Goal: Information Seeking & Learning: Understand process/instructions

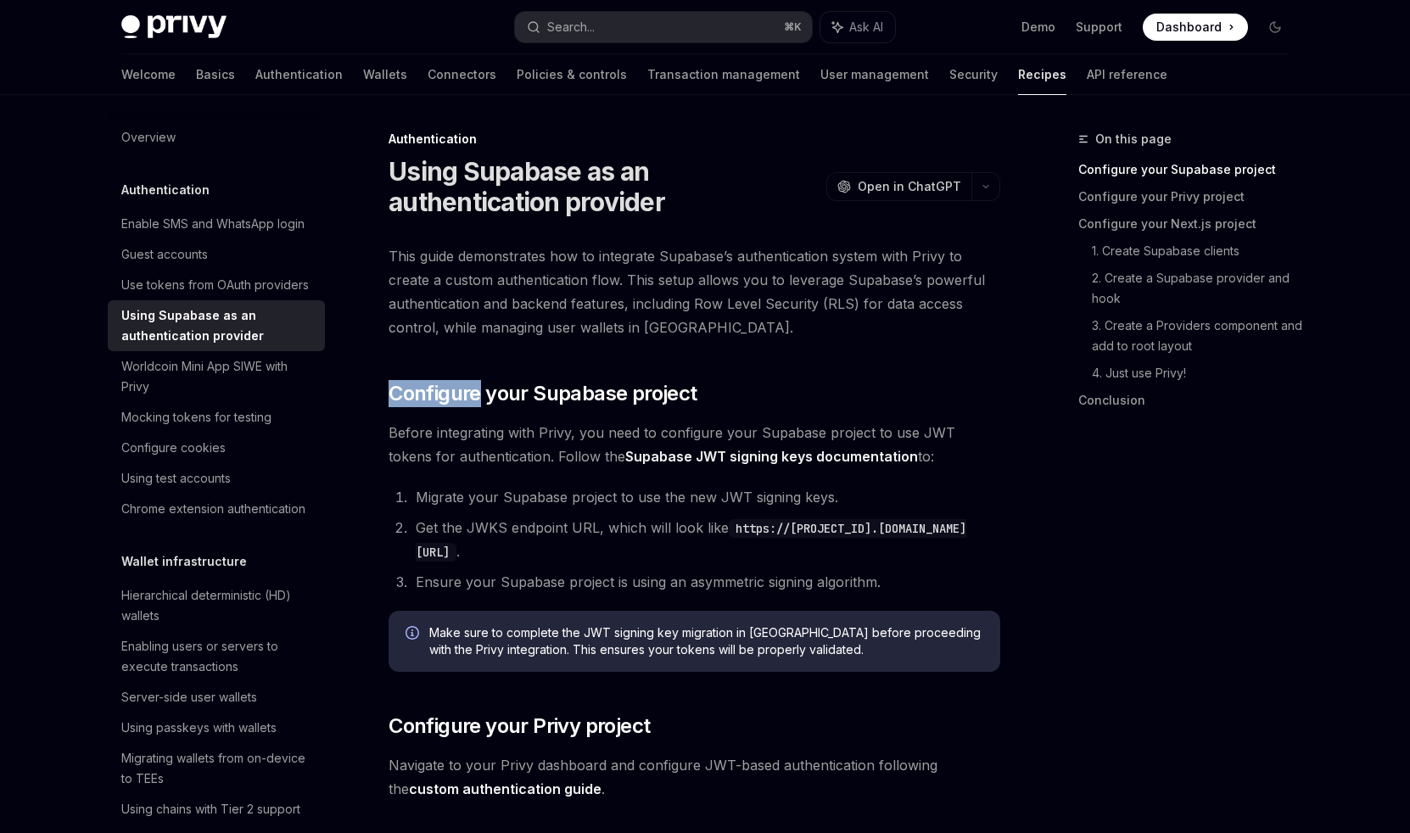
click at [512, 380] on span "Configure your Supabase project" at bounding box center [543, 393] width 308 height 27
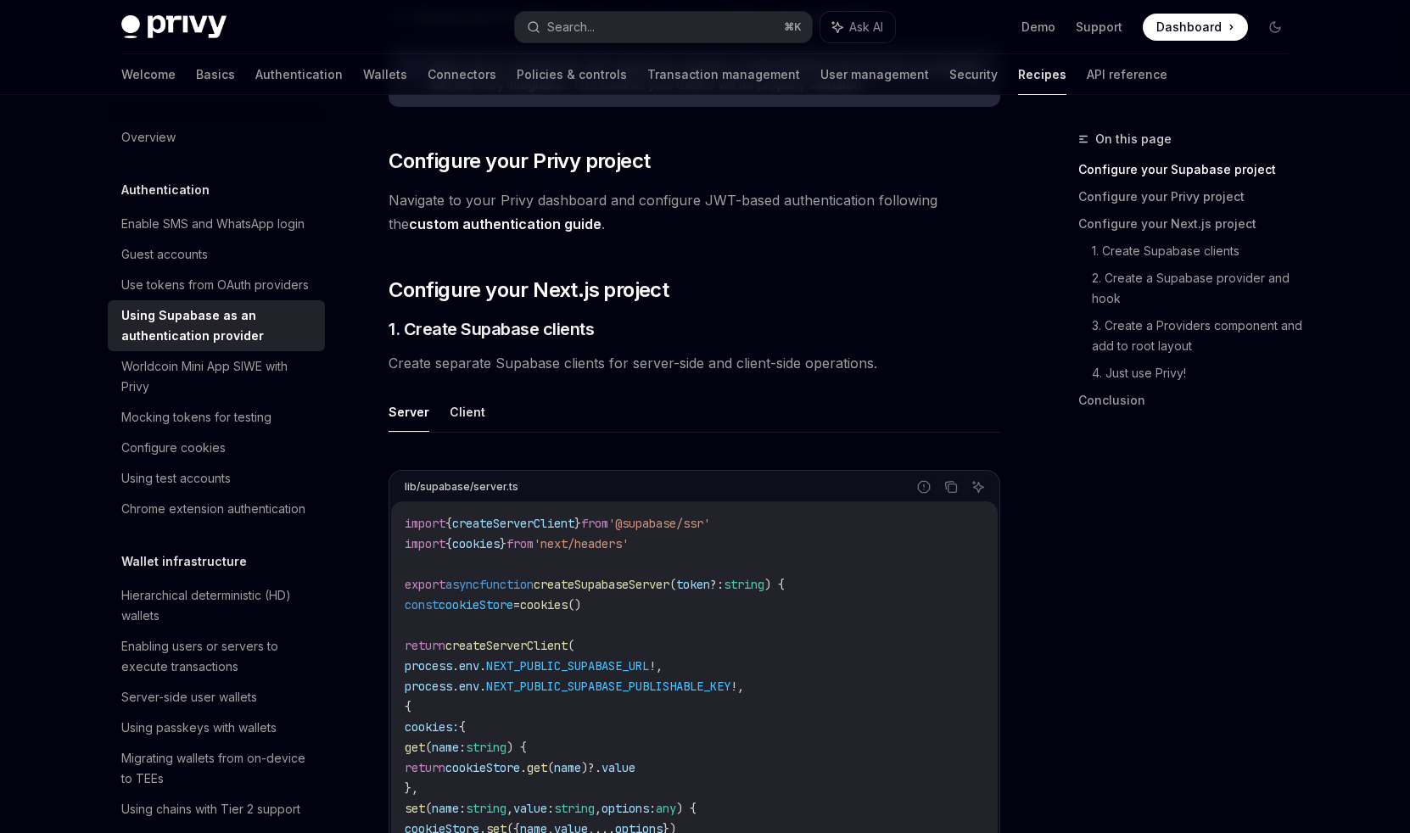
scroll to position [739, 0]
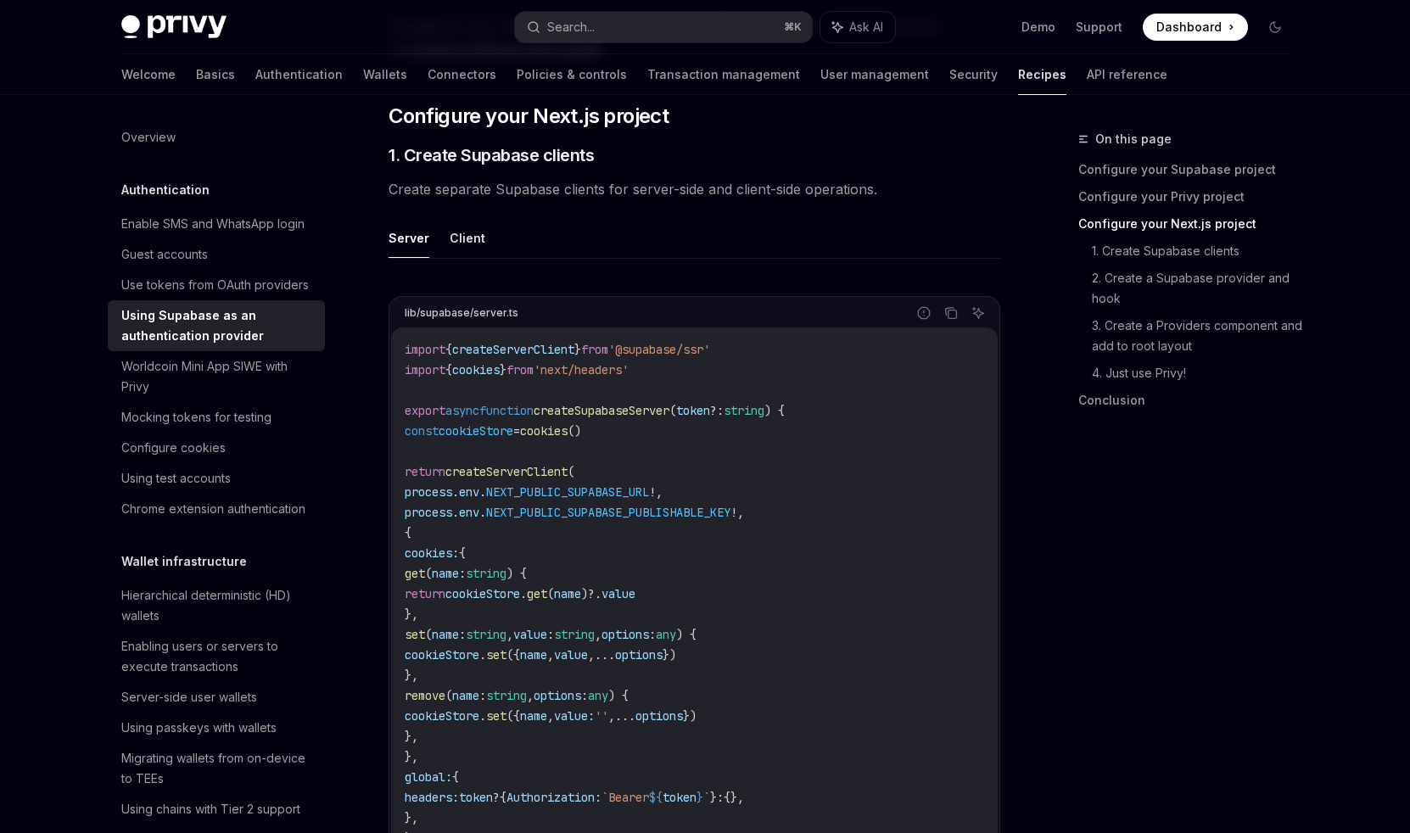
click at [1134, 582] on div "On this page Configure your Supabase project Configure your Privy project Confi…" at bounding box center [1173, 481] width 258 height 704
click at [1130, 586] on div "On this page Configure your Supabase project Configure your Privy project Confi…" at bounding box center [1173, 481] width 258 height 704
click at [1117, 605] on div "On this page Configure your Supabase project Configure your Privy project Confi…" at bounding box center [1173, 481] width 258 height 704
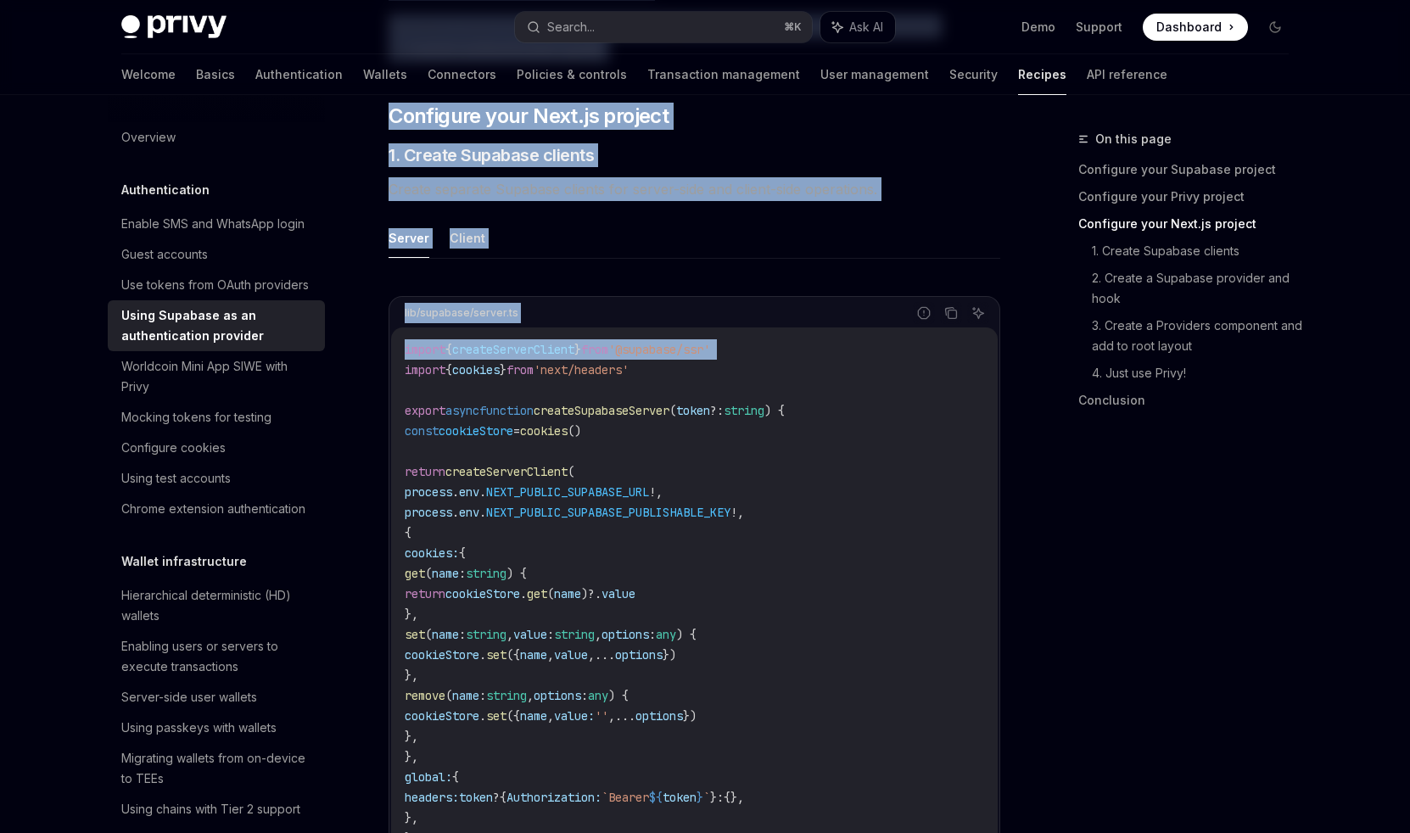
drag, startPoint x: 1117, startPoint y: 605, endPoint x: 811, endPoint y: 354, distance: 396.1
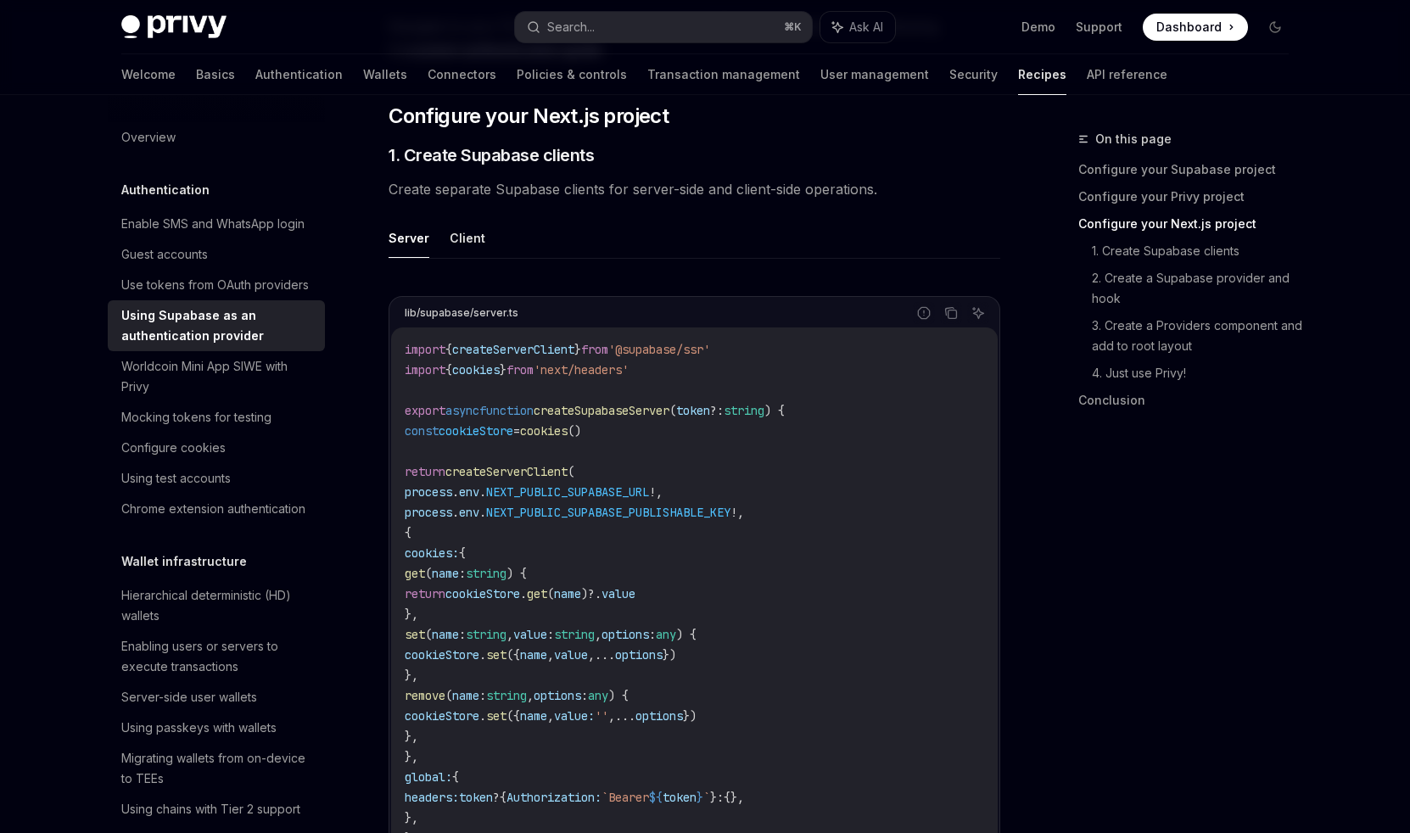
click at [467, 230] on button "Client" at bounding box center [468, 238] width 36 height 40
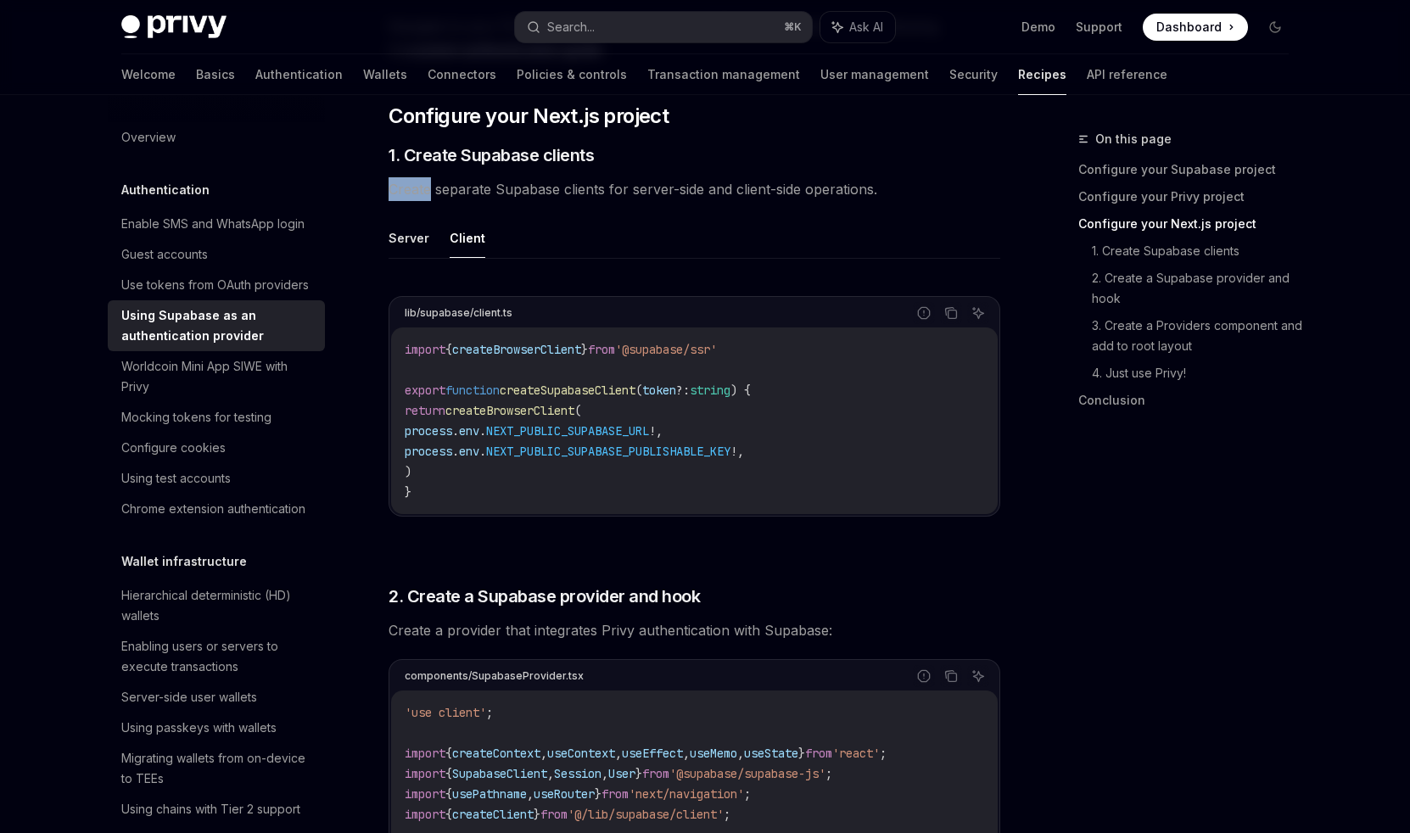
click at [473, 182] on span "Create separate Supabase clients for server-side and client-side operations." at bounding box center [695, 189] width 612 height 24
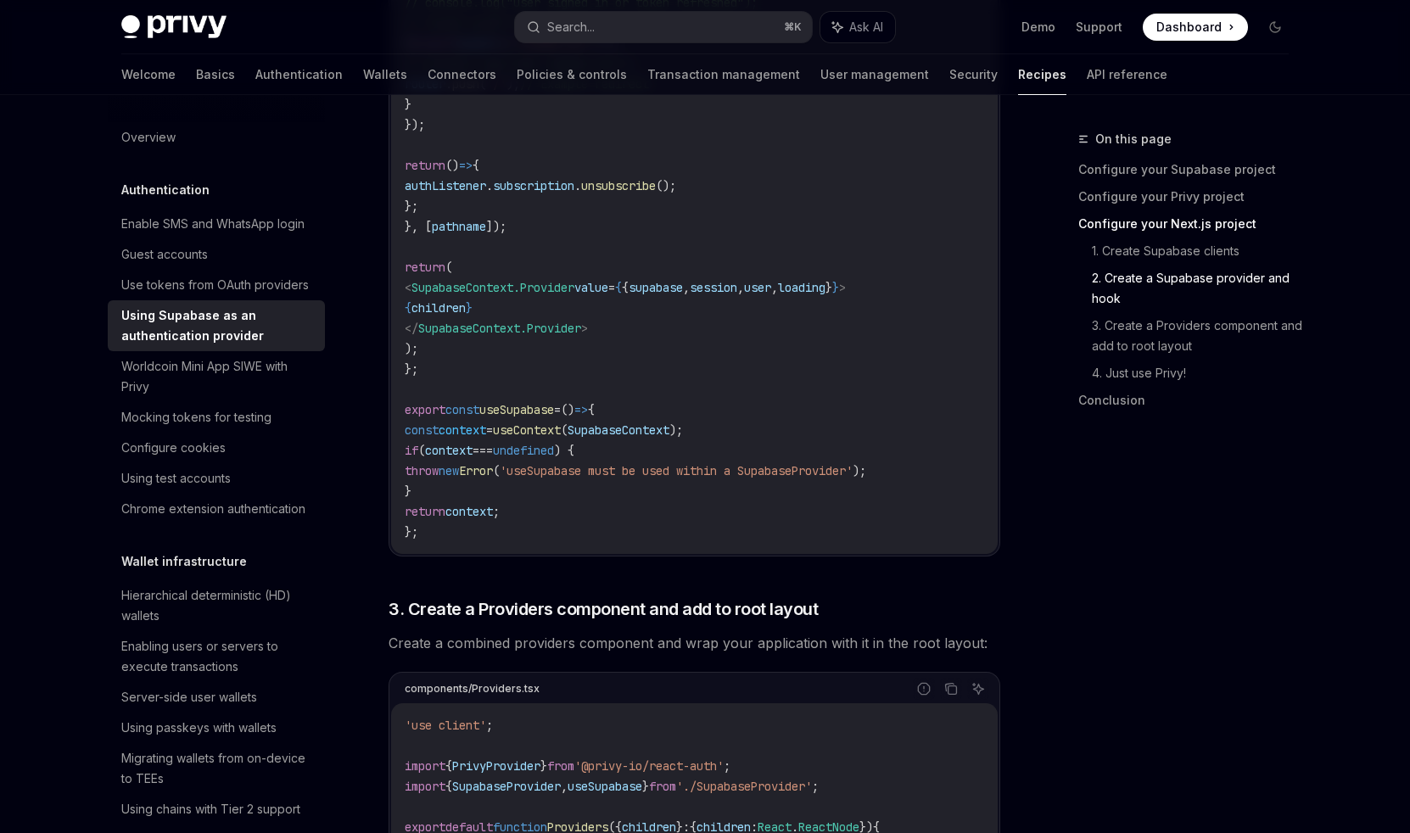
scroll to position [2394, 0]
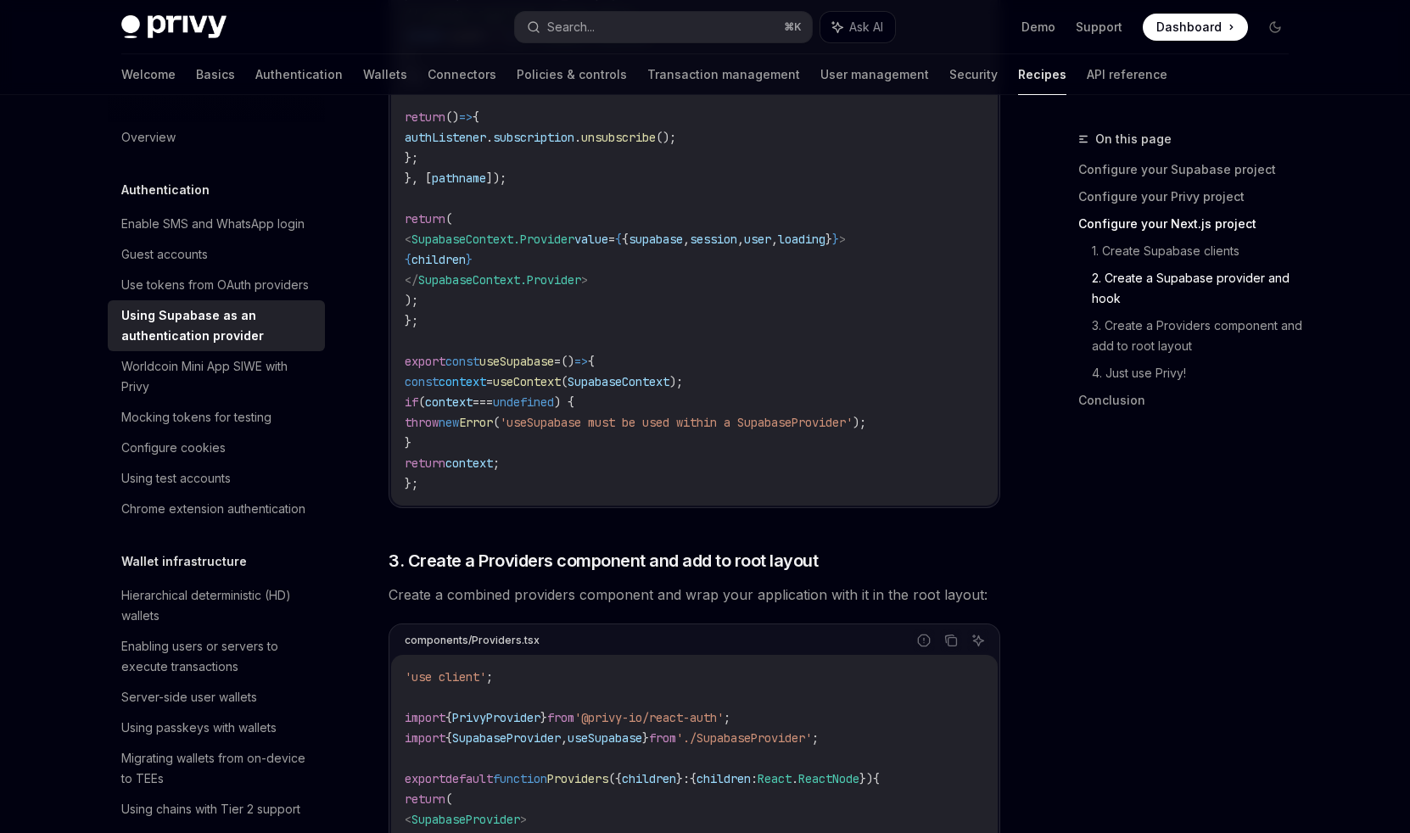
click at [79, 272] on div "Authentication Using Supabase as an authentication provider OpenAI Open in Chat…" at bounding box center [535, 29] width 937 height 4589
click at [75, 276] on div "Authentication Using Supabase as an authentication provider OpenAI Open in Chat…" at bounding box center [535, 29] width 937 height 4589
click at [122, 600] on div "Hierarchical deterministic (HD) wallets" at bounding box center [217, 605] width 193 height 41
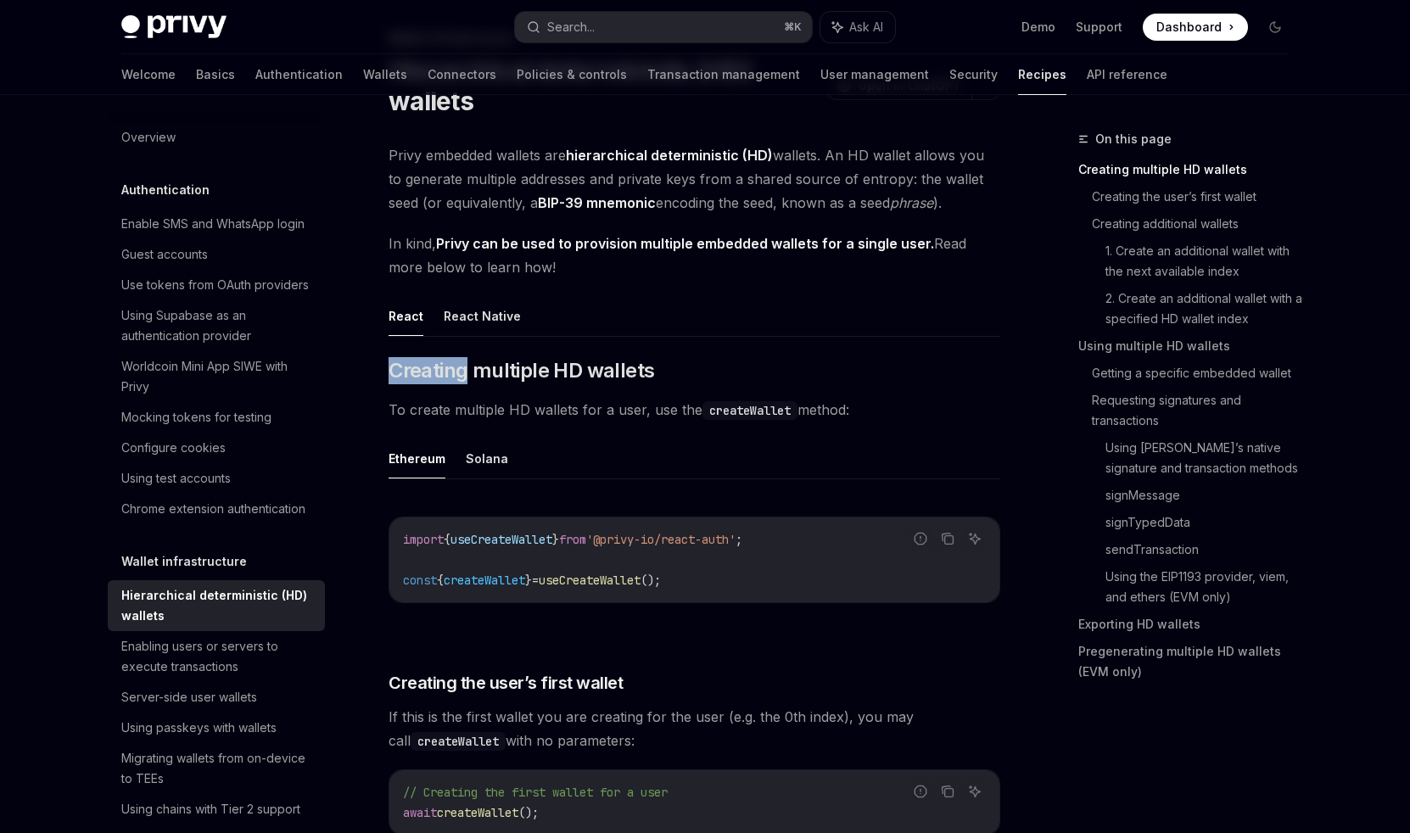
scroll to position [119, 0]
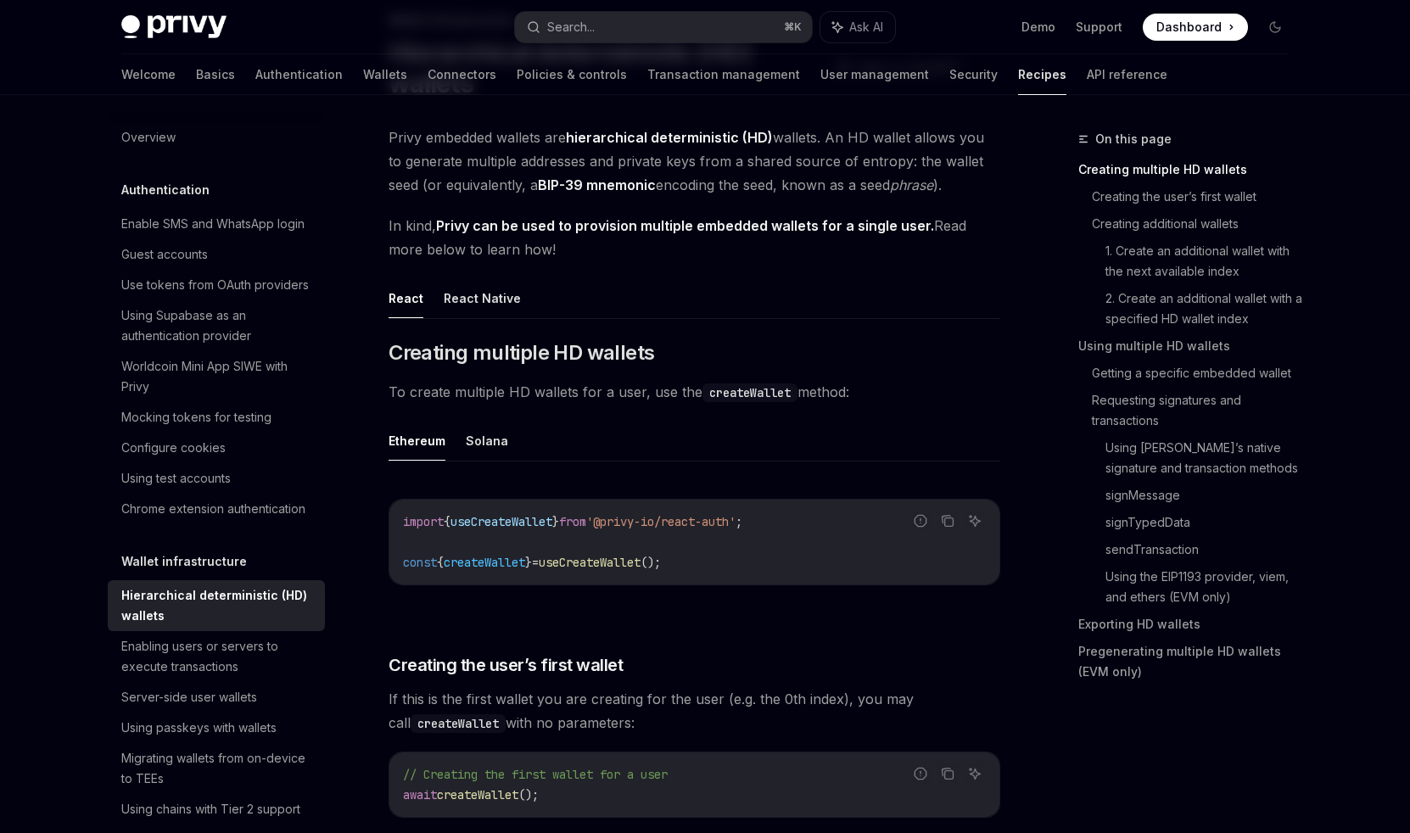
click at [131, 299] on link "Use tokens from OAuth providers" at bounding box center [216, 285] width 217 height 31
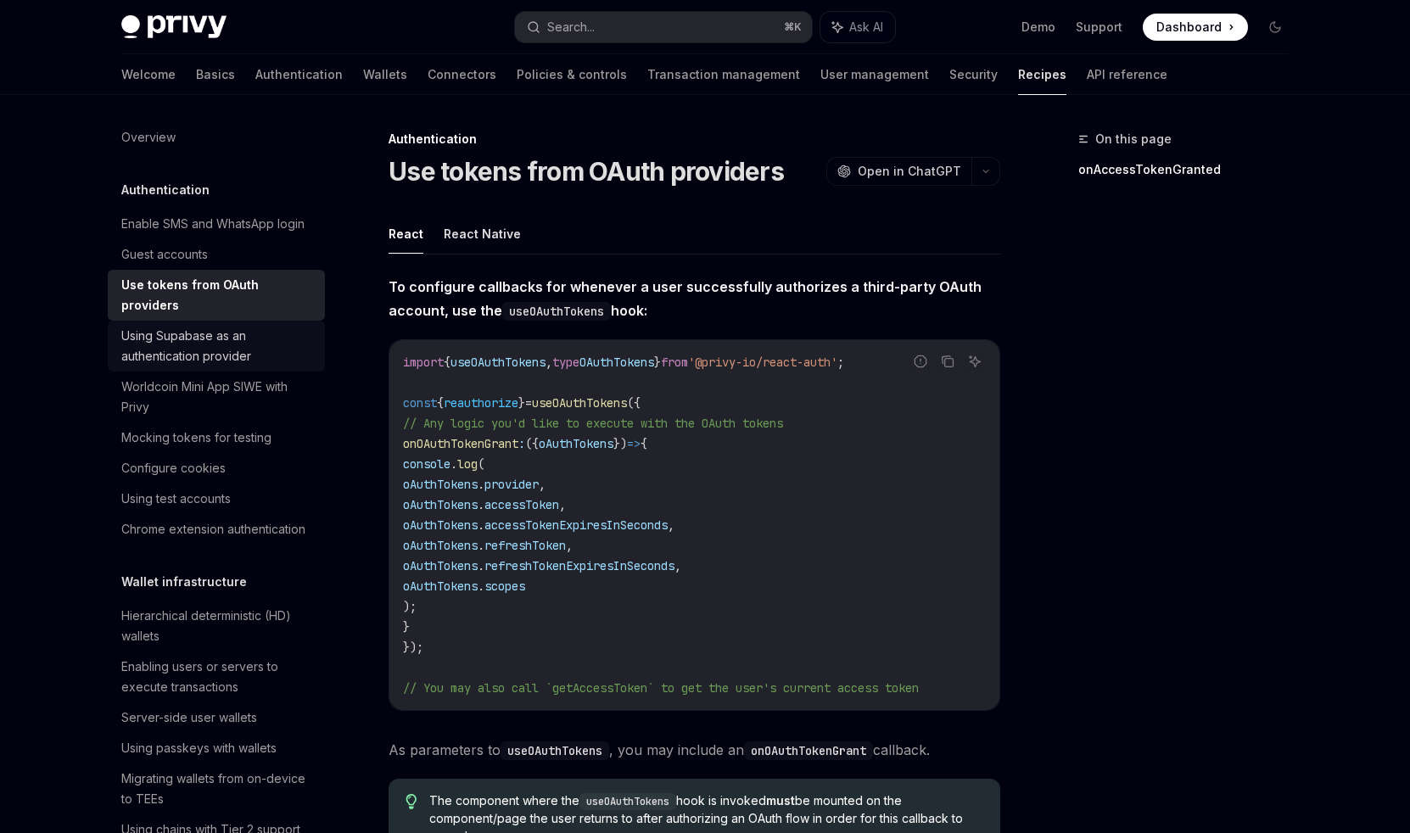
click at [135, 326] on div "Using Supabase as an authentication provider" at bounding box center [217, 346] width 193 height 41
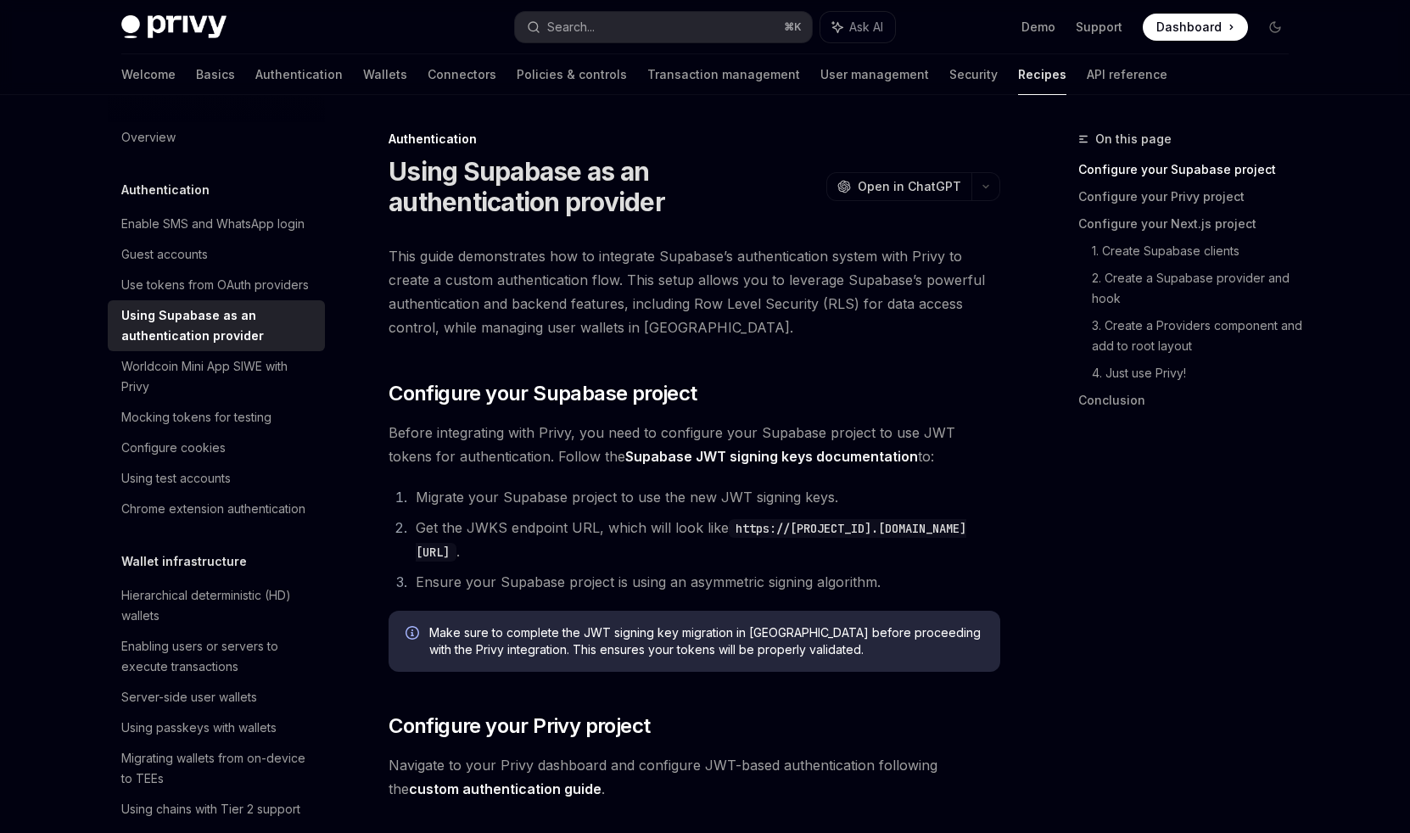
type textarea "*"
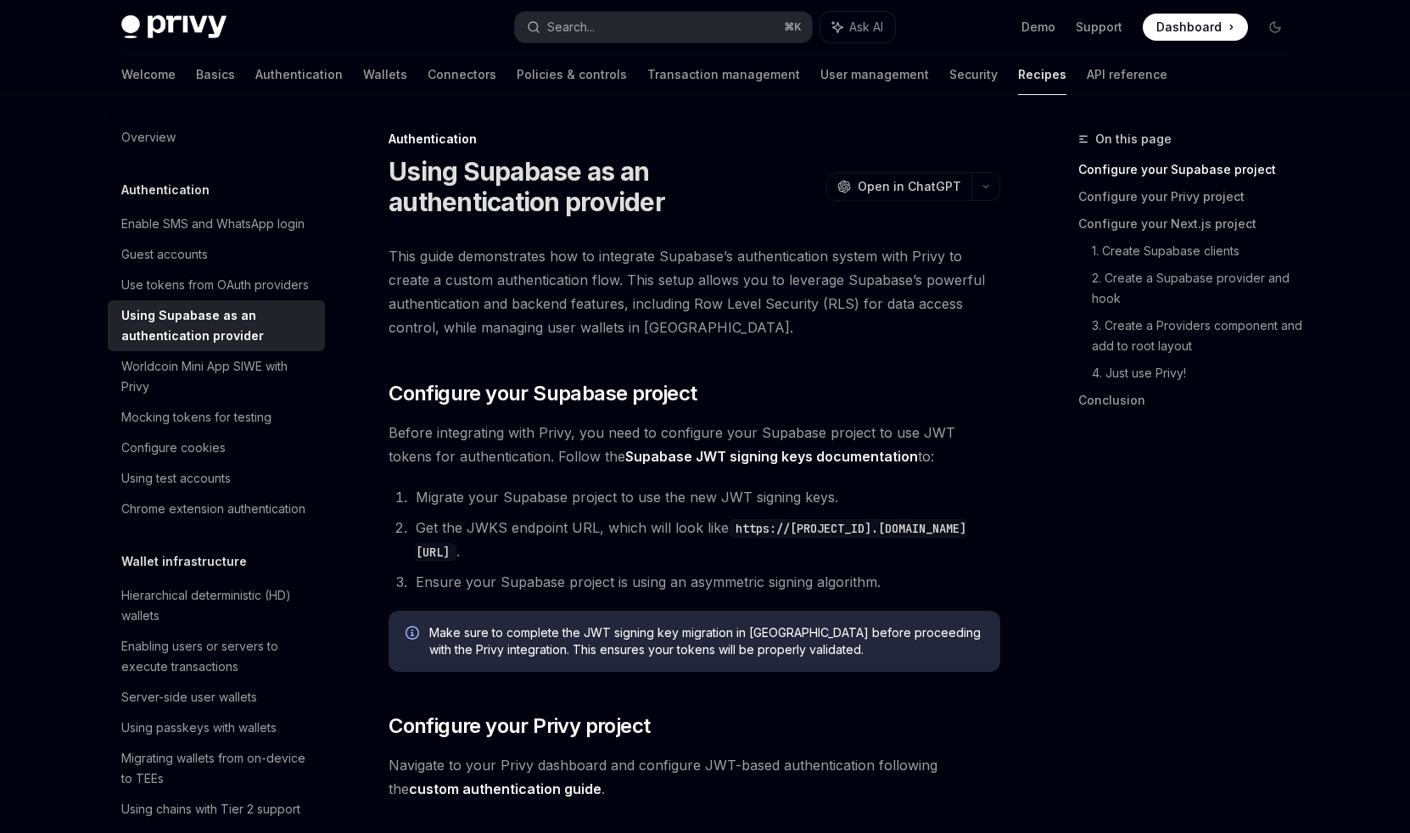
click at [587, 283] on span "This guide demonstrates how to integrate Supabase’s authentication system with …" at bounding box center [695, 291] width 612 height 95
